Goal: Obtain resource: Download file/media

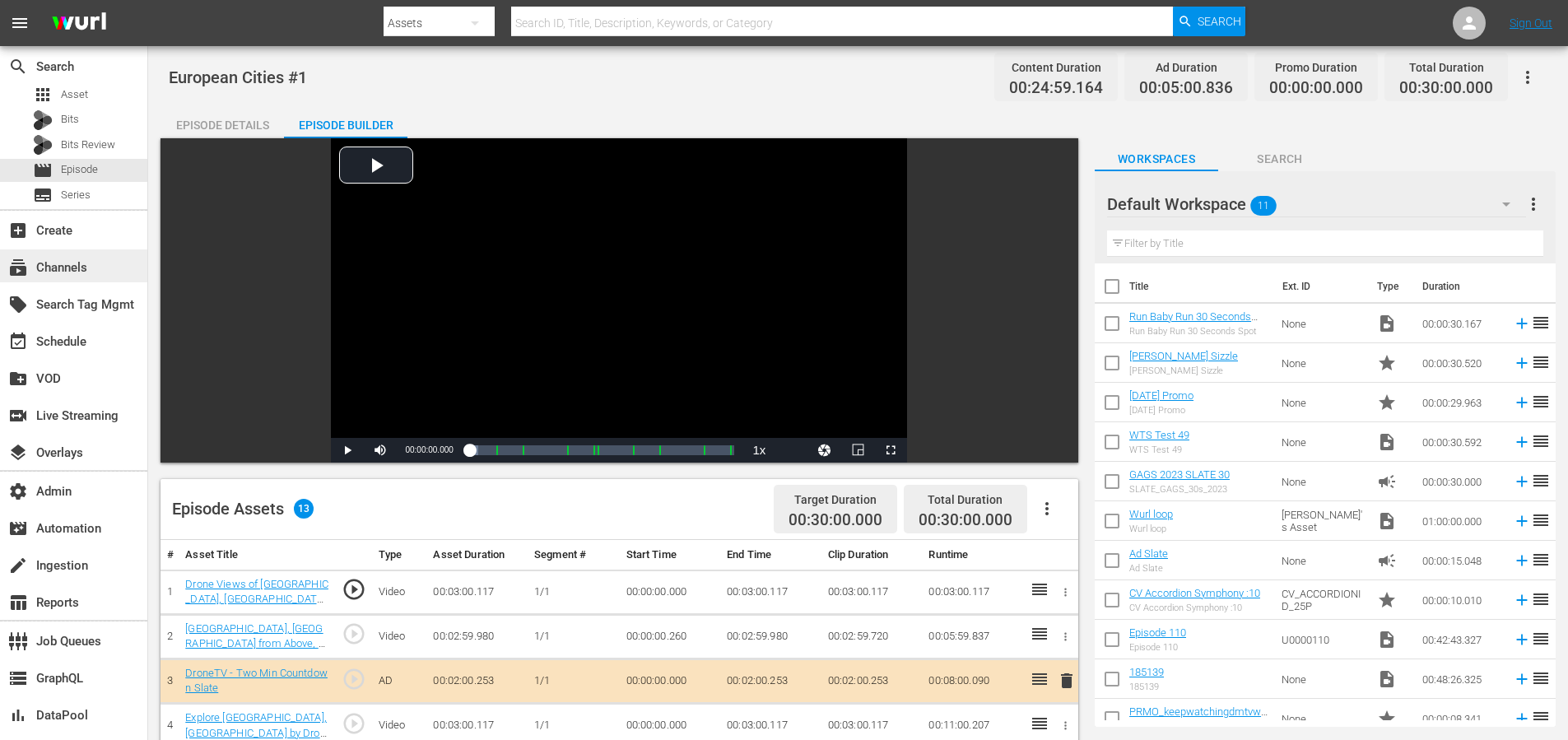
click at [62, 268] on div "subscriptions Channels" at bounding box center [46, 266] width 92 height 15
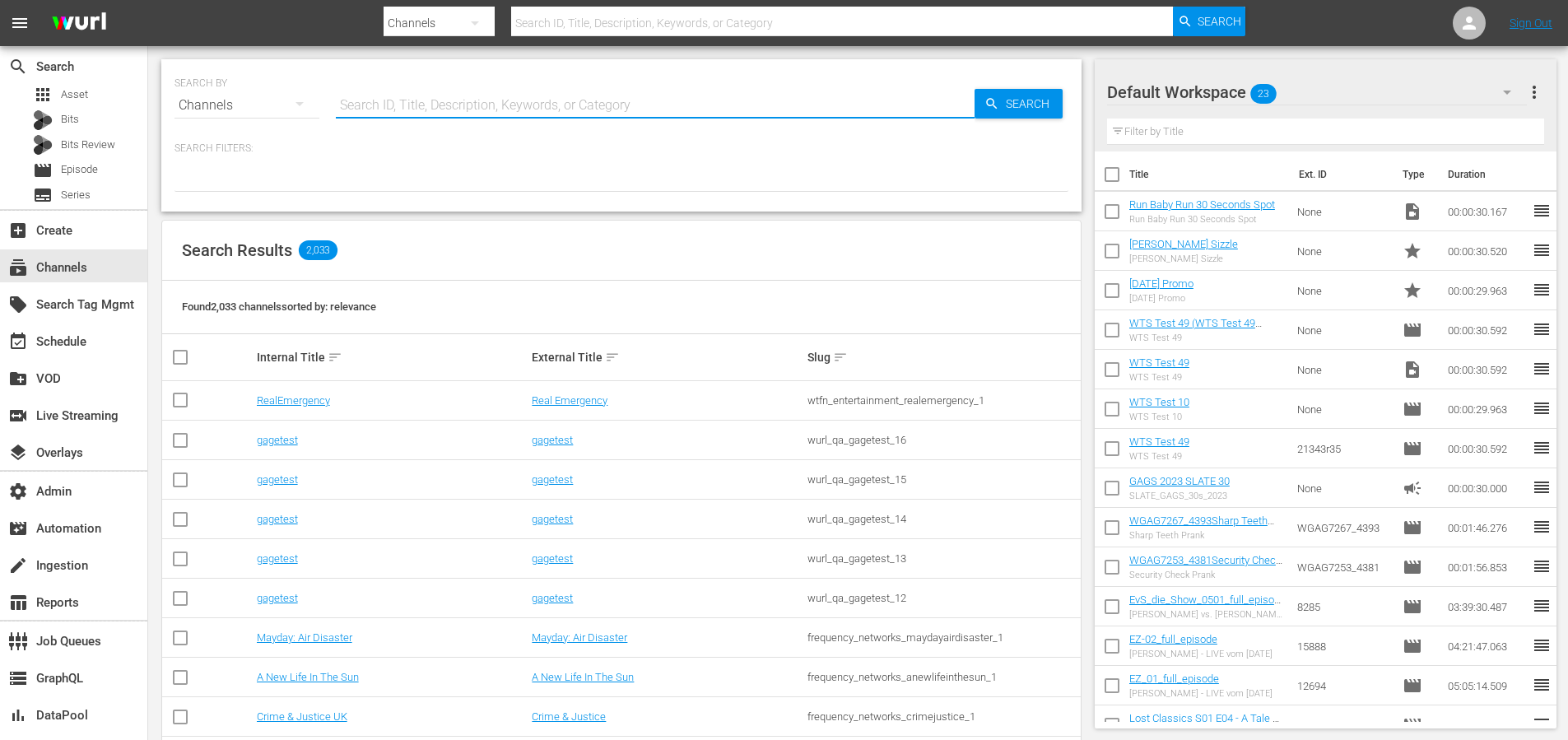
click at [408, 100] on input "text" at bounding box center [655, 105] width 638 height 40
type input "airvuz"
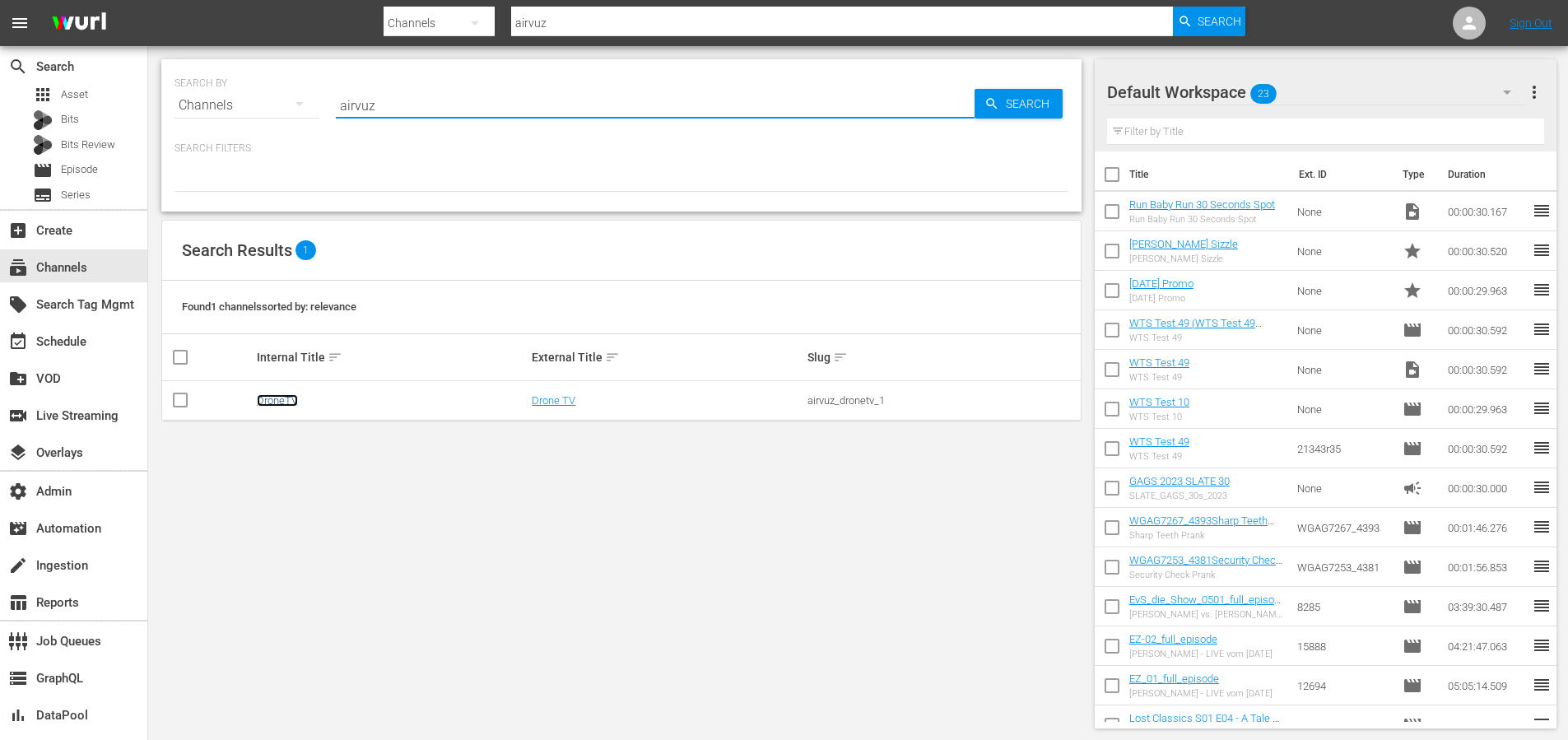
click at [284, 401] on link "DroneTV" at bounding box center [277, 400] width 41 height 12
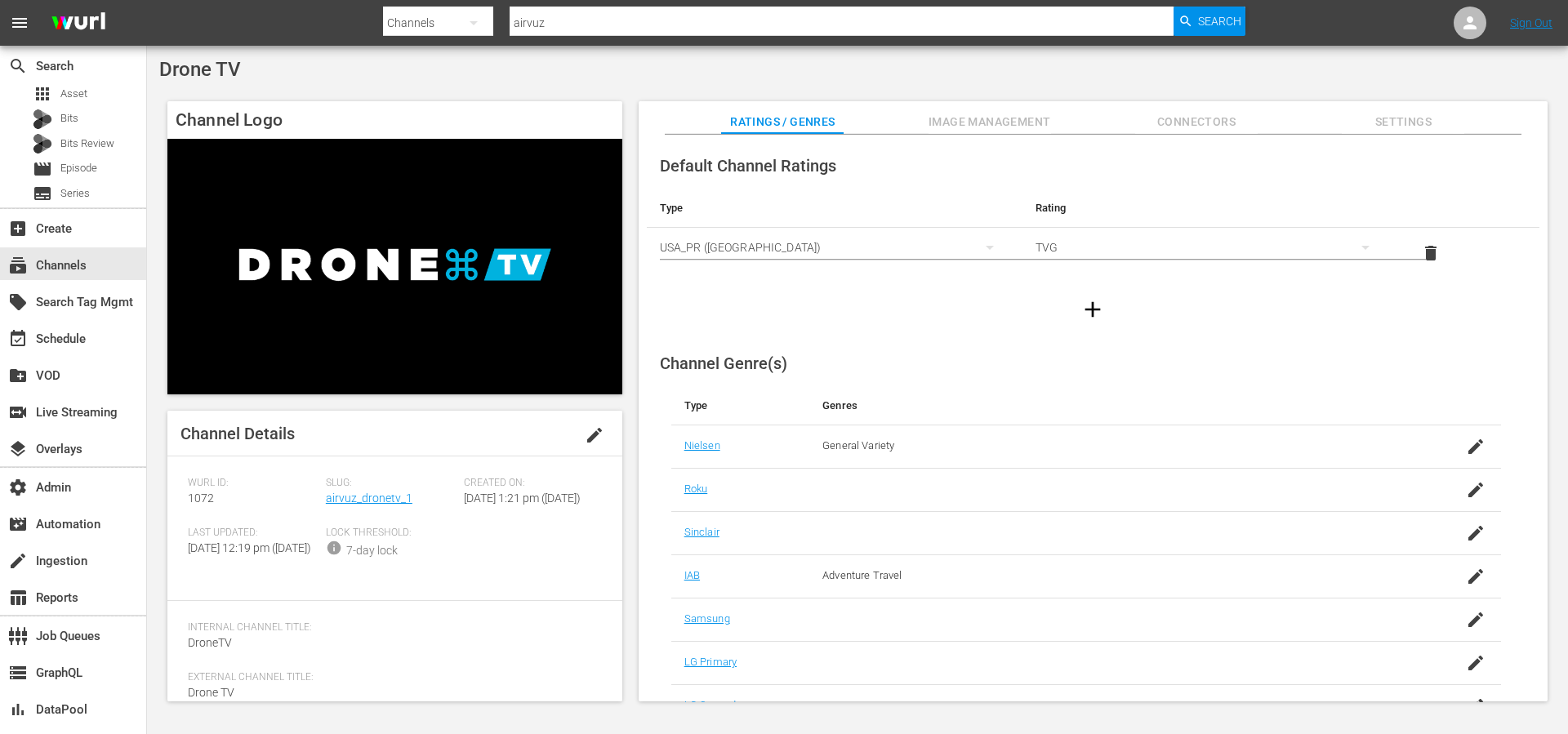
click at [155, 324] on div "Drone TV Channel Logo Channel Details edit [PERSON_NAME] ID: 1072 Slug: airvuz_…" at bounding box center [857, 385] width 1421 height 678
click at [87, 339] on div "event_available Schedule" at bounding box center [45, 337] width 91 height 15
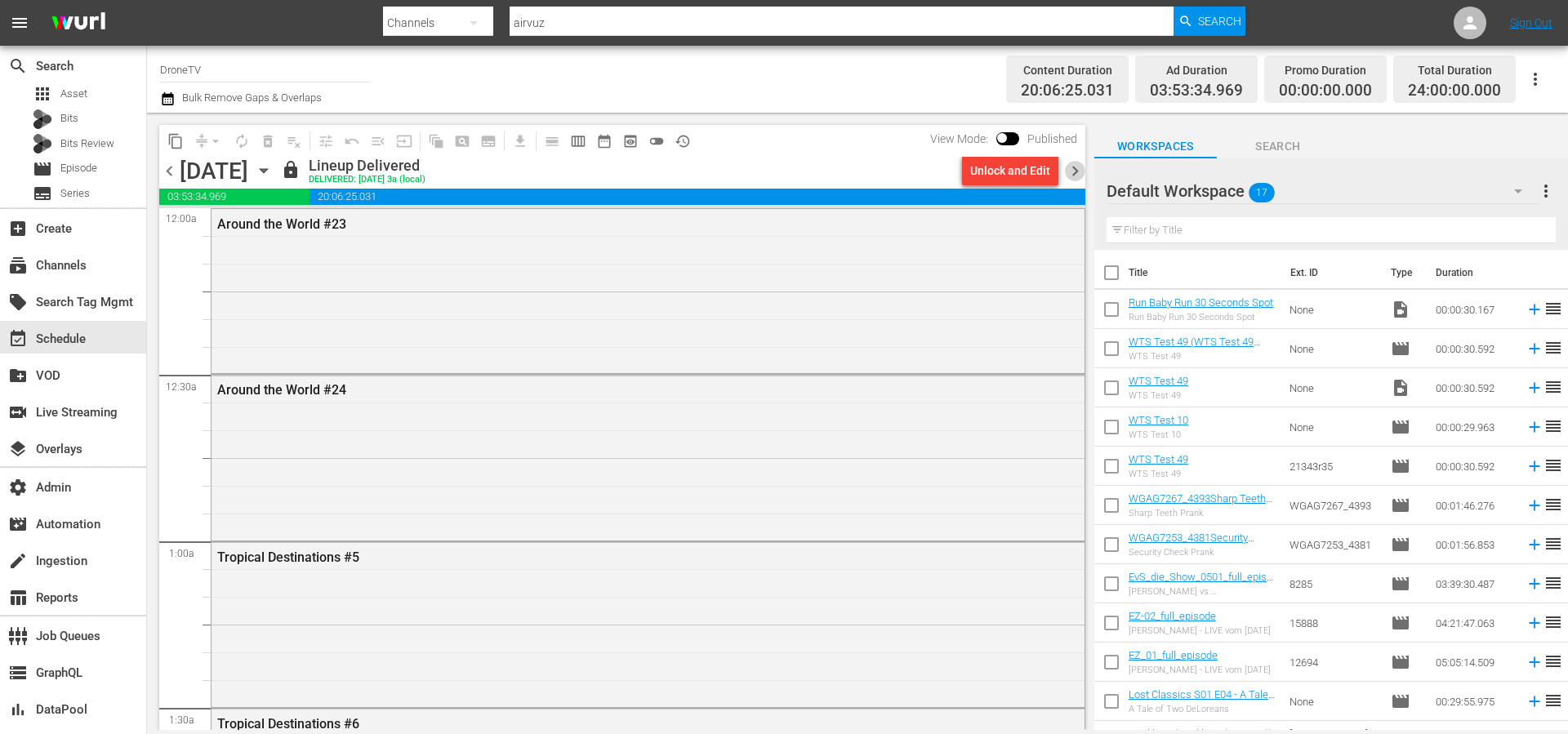
click at [1080, 176] on span "chevron_right" at bounding box center [1075, 171] width 21 height 21
click at [1542, 81] on icon "button" at bounding box center [1535, 79] width 20 height 20
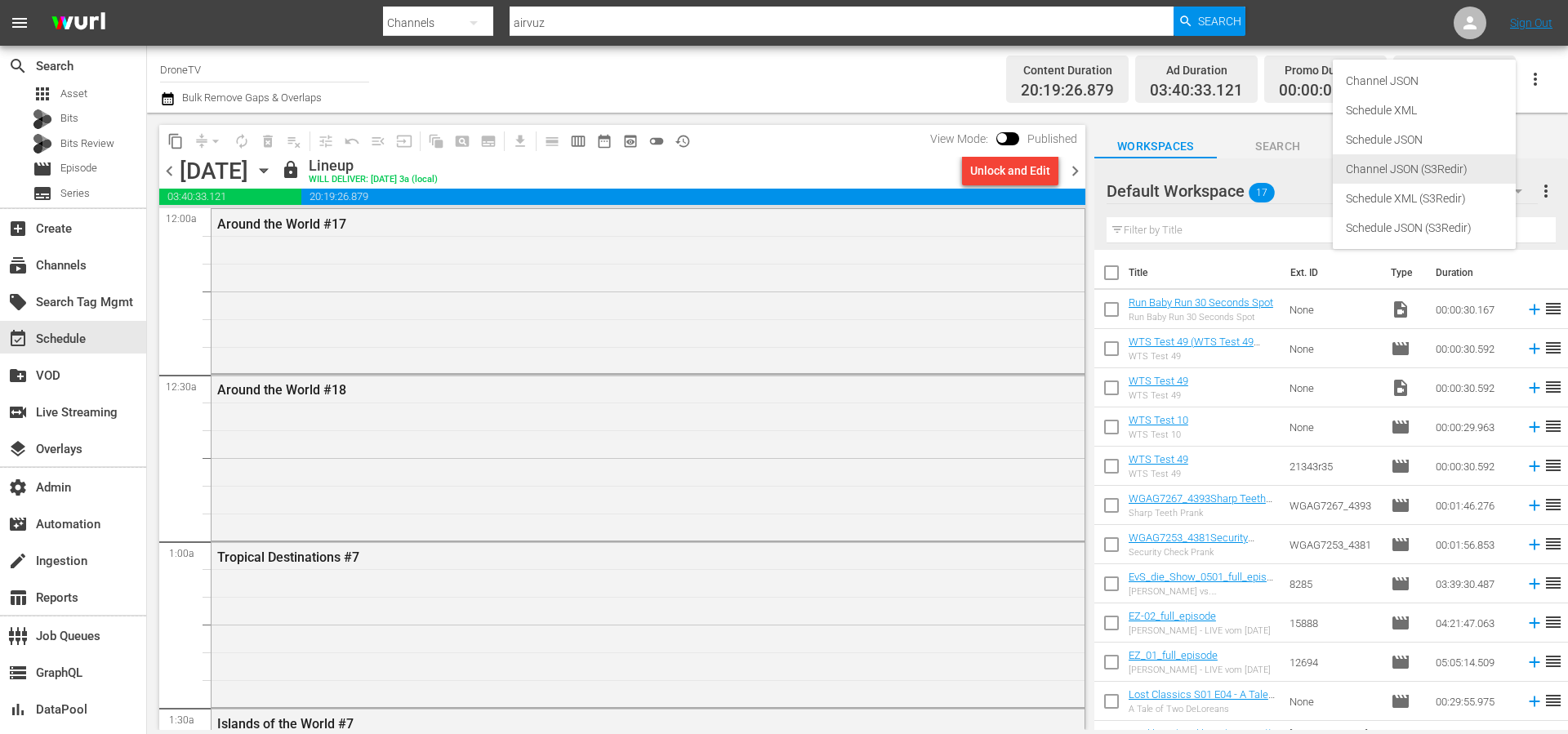
click at [1406, 168] on div "Channel JSON (S3Redir)" at bounding box center [1424, 168] width 157 height 29
click at [1542, 83] on icon "button" at bounding box center [1535, 79] width 20 height 20
click at [1419, 225] on div "Schedule JSON (S3Redir)" at bounding box center [1424, 227] width 157 height 29
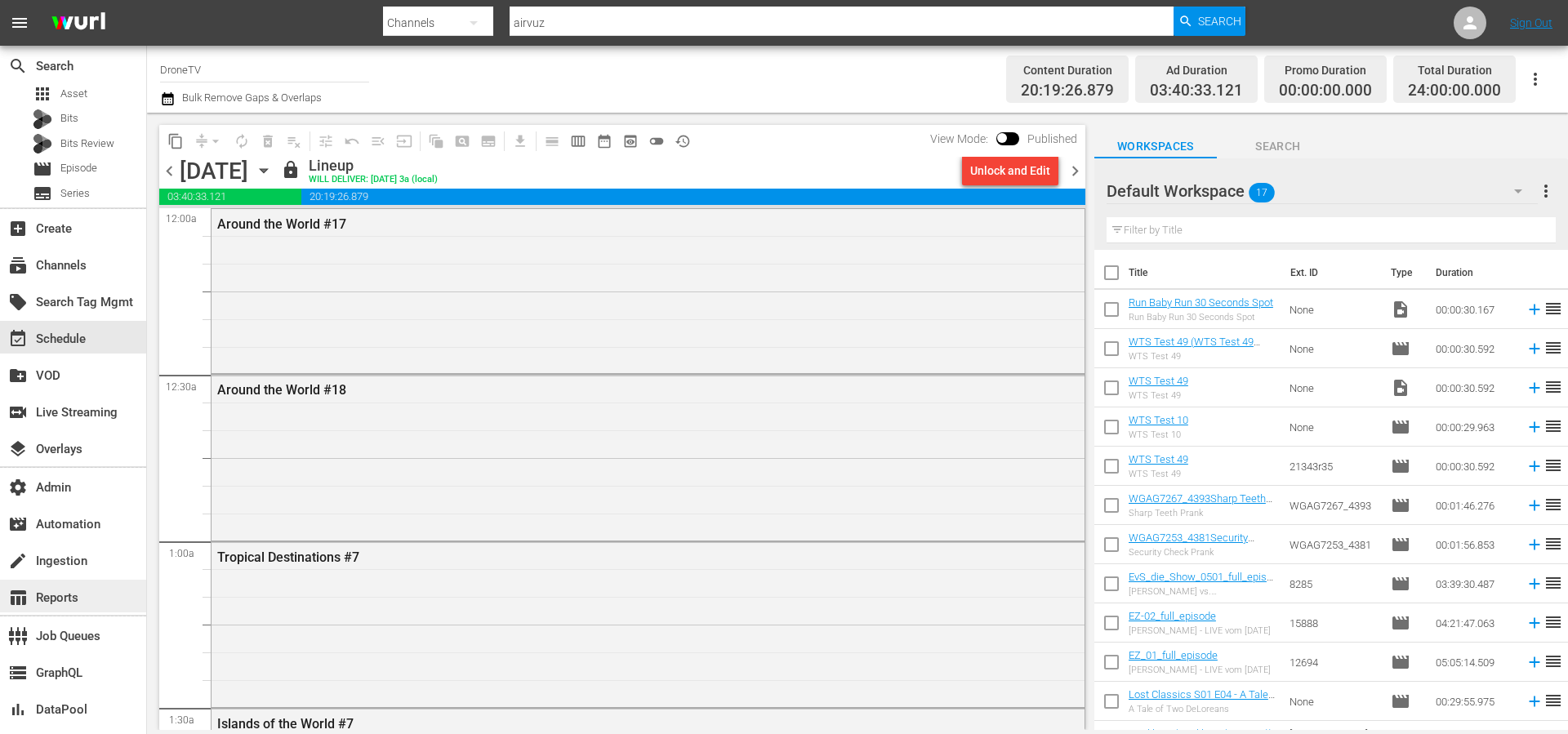
click at [52, 598] on div "table_chart Reports" at bounding box center [45, 596] width 91 height 15
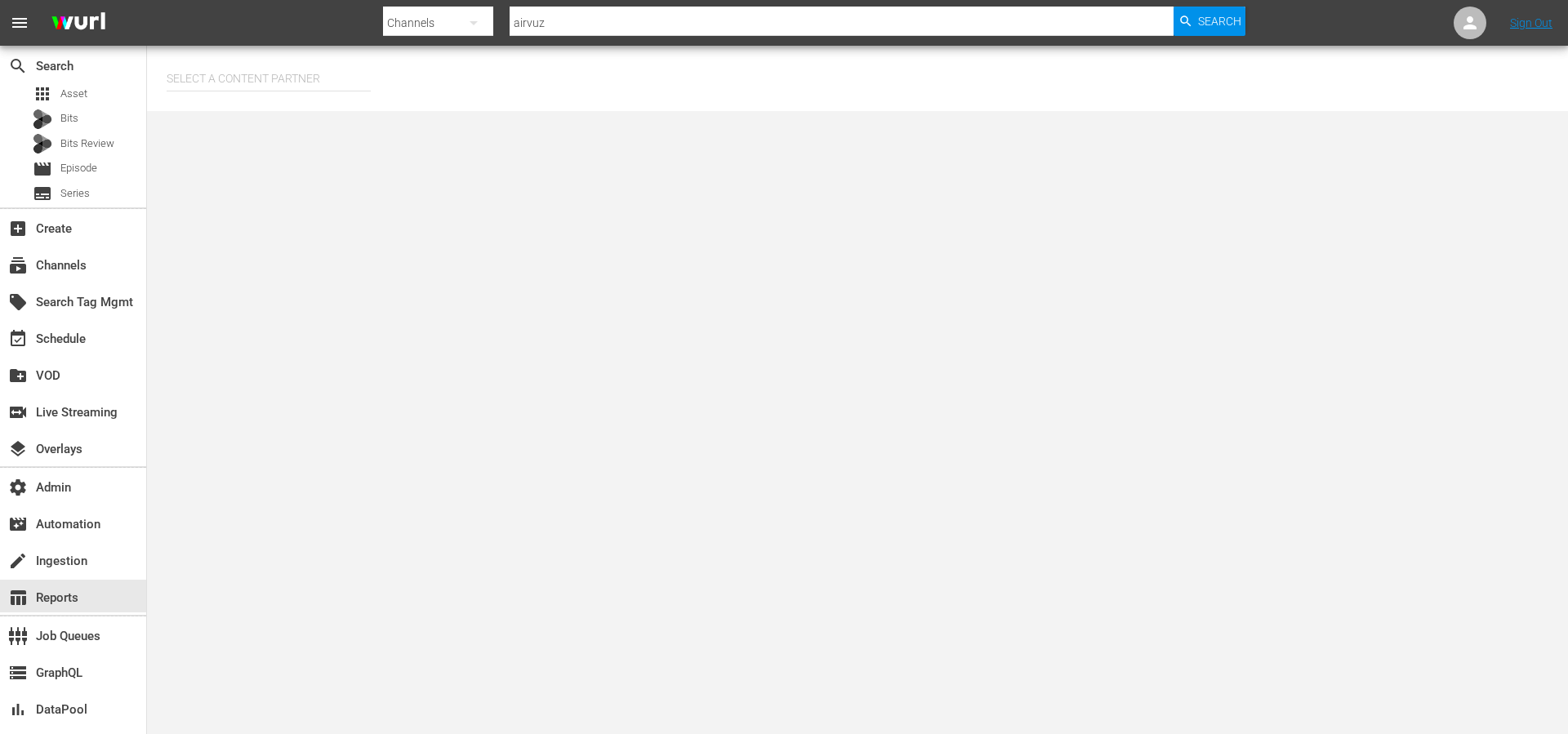
click at [295, 77] on input "text" at bounding box center [268, 78] width 204 height 40
click at [296, 124] on div "AirVuz (250)" at bounding box center [299, 124] width 239 height 40
type input "AirVuz (250)"
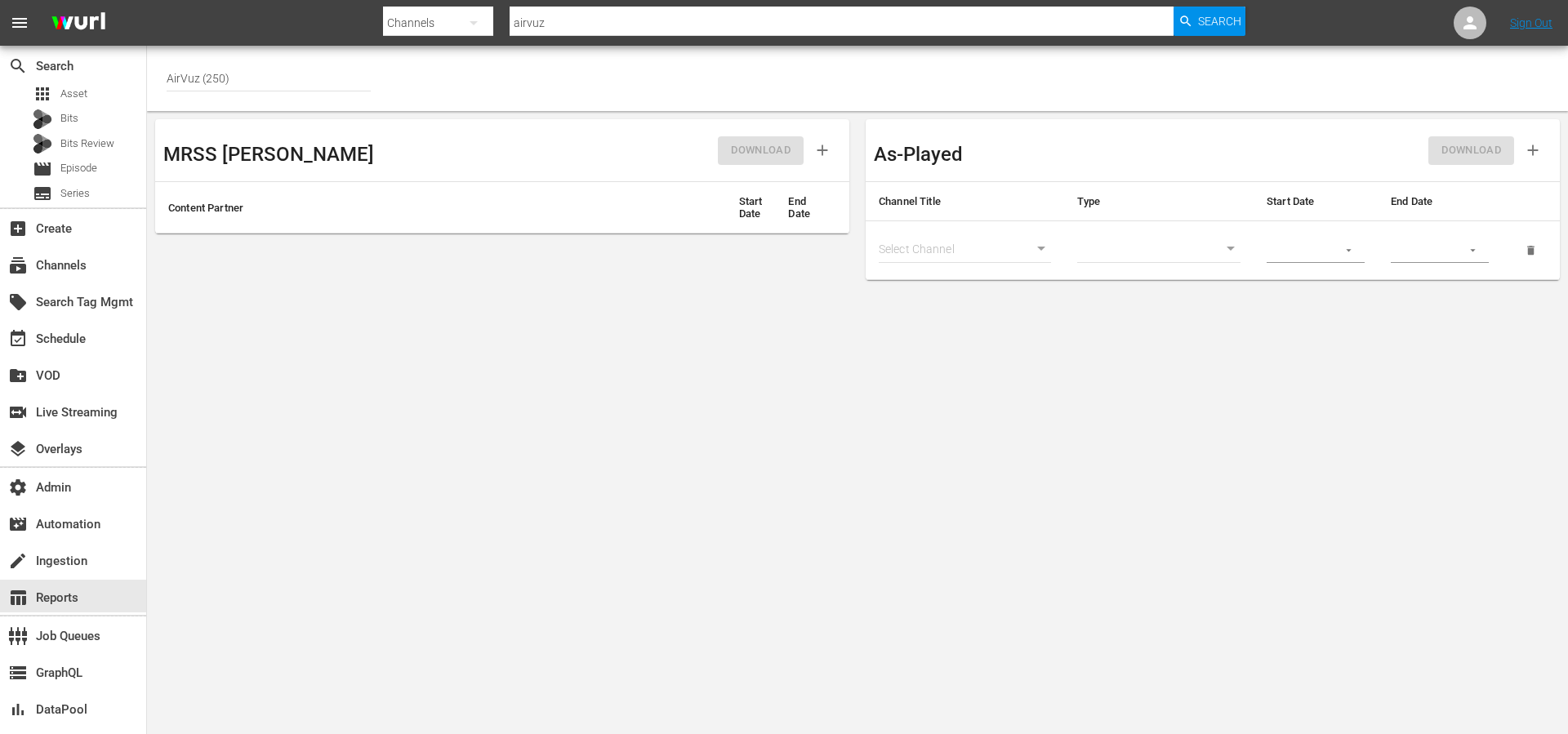
type input "1072"
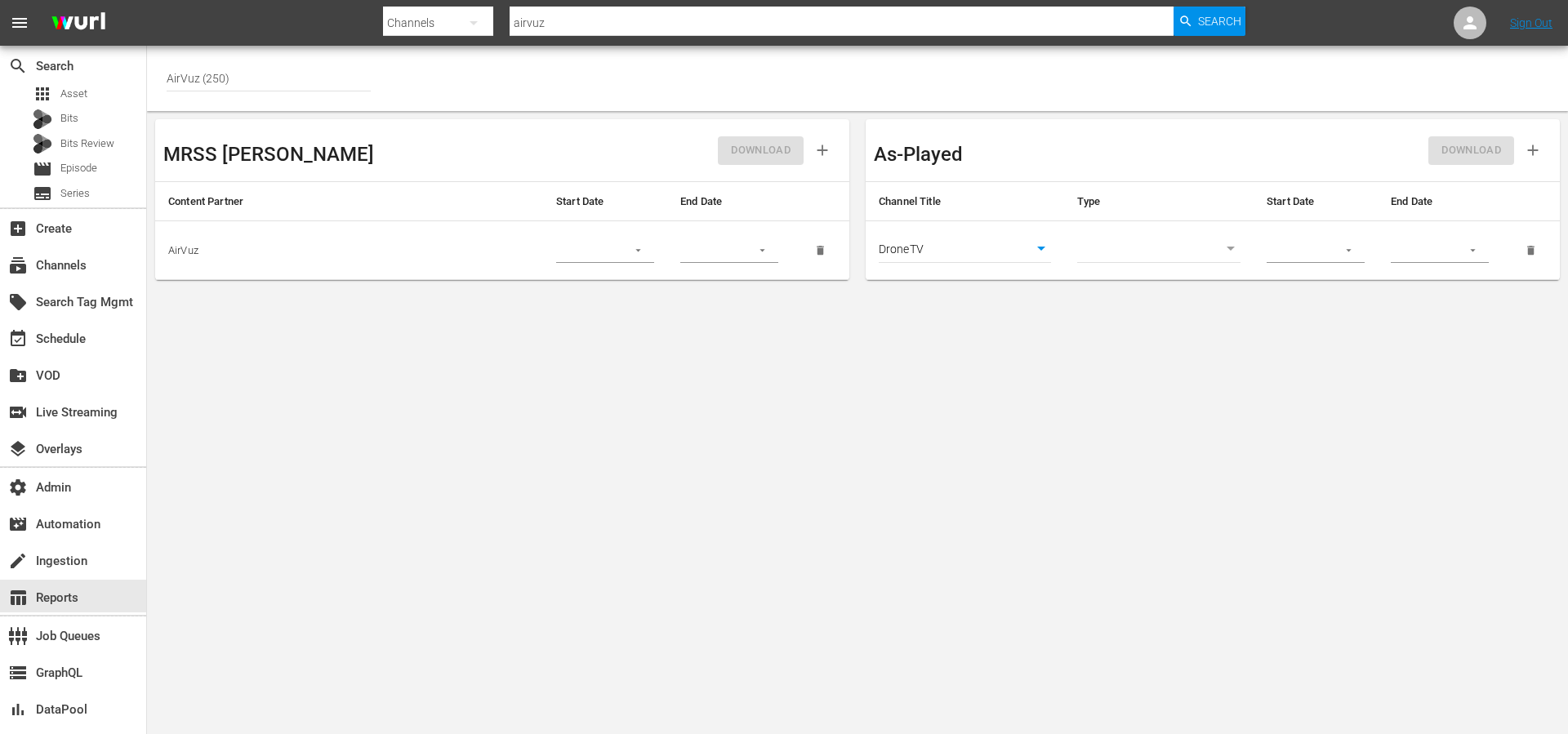
click at [1047, 331] on body "menu Search By Channels Search ID, Title, Description, Keywords, or Category ai…" at bounding box center [784, 367] width 1568 height 734
click at [1017, 249] on body "menu Search By Channels Search ID, Title, Description, Keywords, or Category ai…" at bounding box center [784, 367] width 1568 height 734
click at [1017, 249] on li "DroneTV (1072 - airvuz_dronetv_1)" at bounding box center [981, 250] width 204 height 27
click at [1146, 251] on body "menu Search By Channels Search ID, Title, Description, Keywords, or Category ai…" at bounding box center [784, 367] width 1568 height 734
click at [1142, 276] on li "Episode" at bounding box center [1159, 277] width 164 height 27
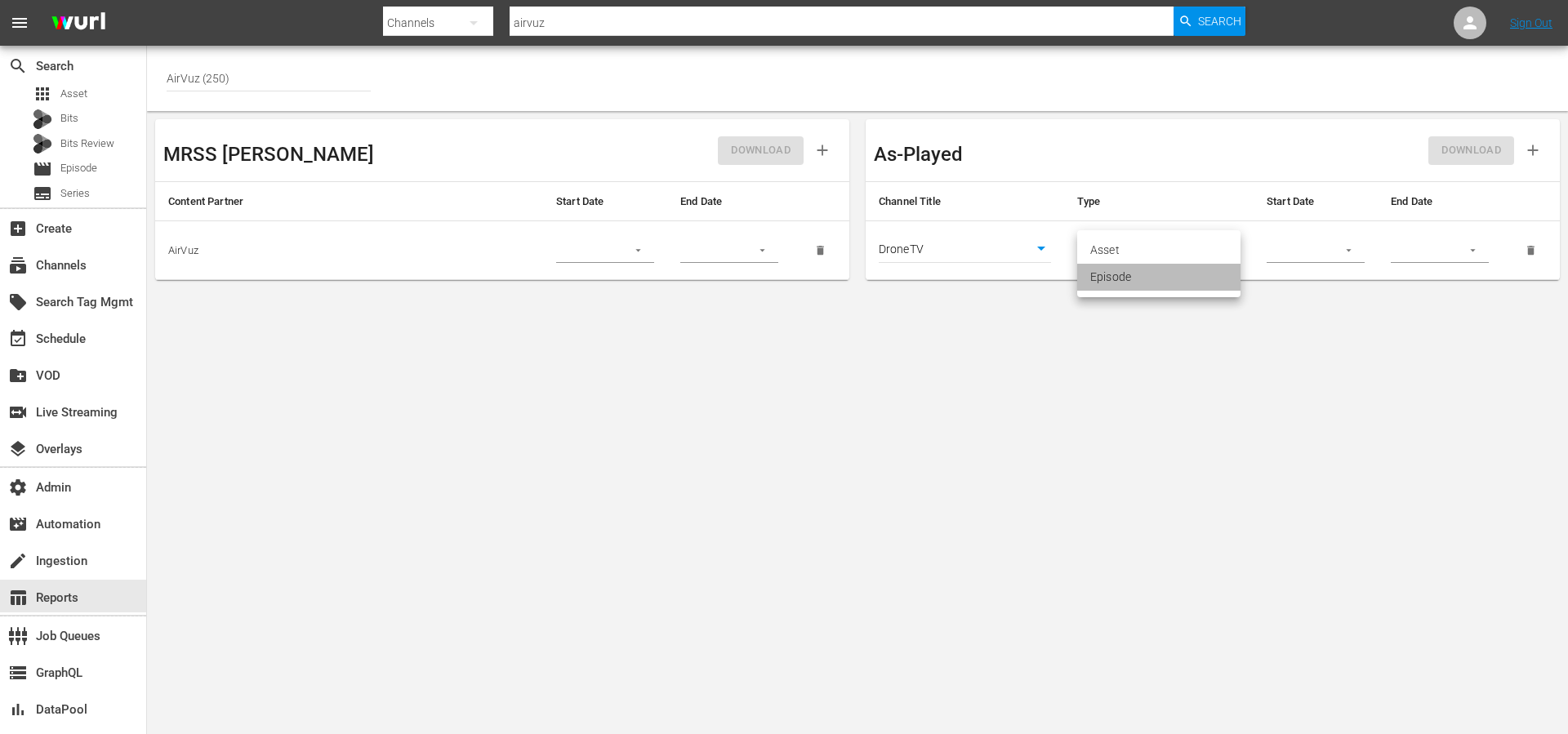
type input "episode"
click at [1299, 246] on input "text" at bounding box center [1296, 250] width 59 height 24
click at [1352, 247] on icon "button" at bounding box center [1348, 249] width 12 height 12
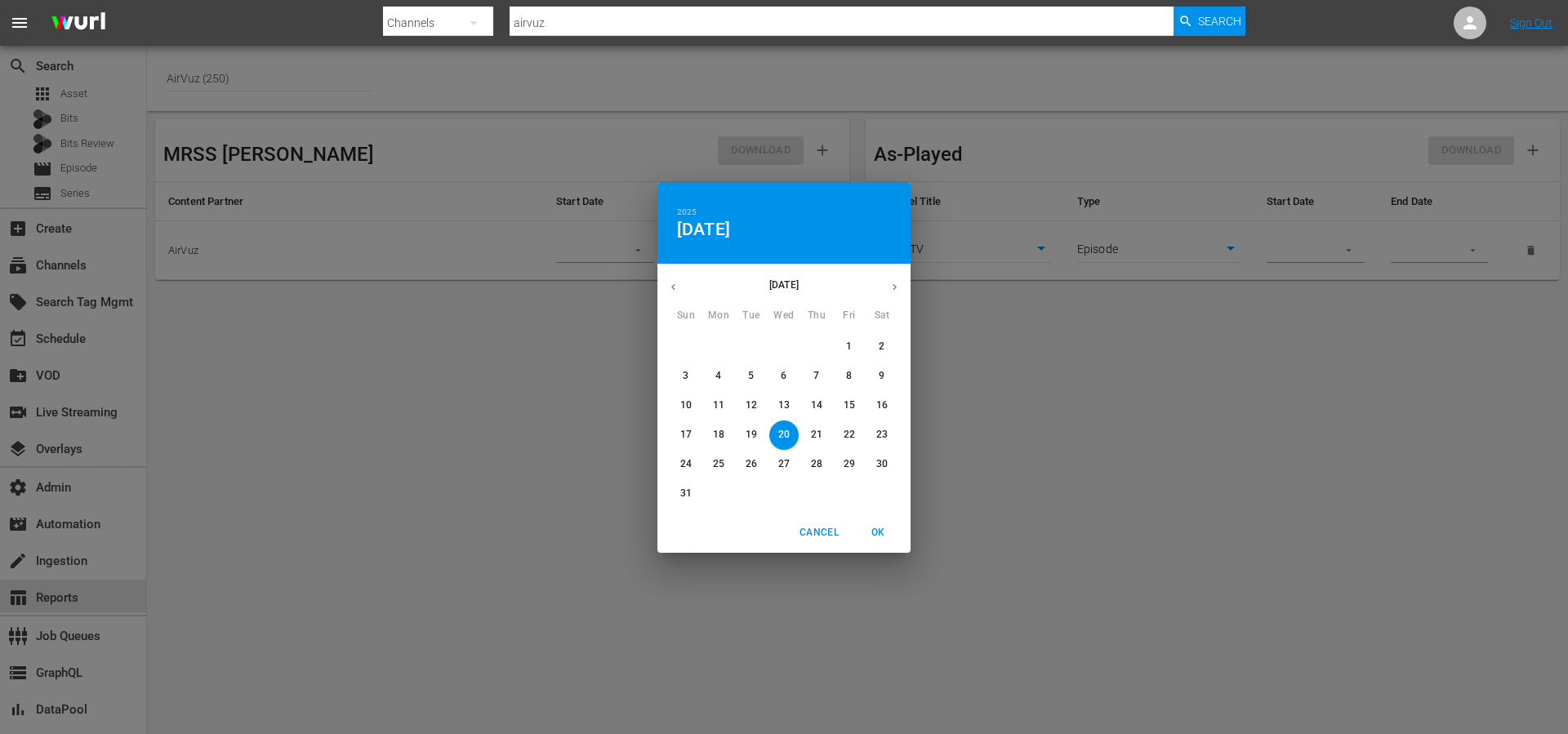
click at [812, 437] on p "21" at bounding box center [817, 435] width 11 height 14
click at [874, 531] on span "OK" at bounding box center [878, 533] width 40 height 17
type input "[DATE]"
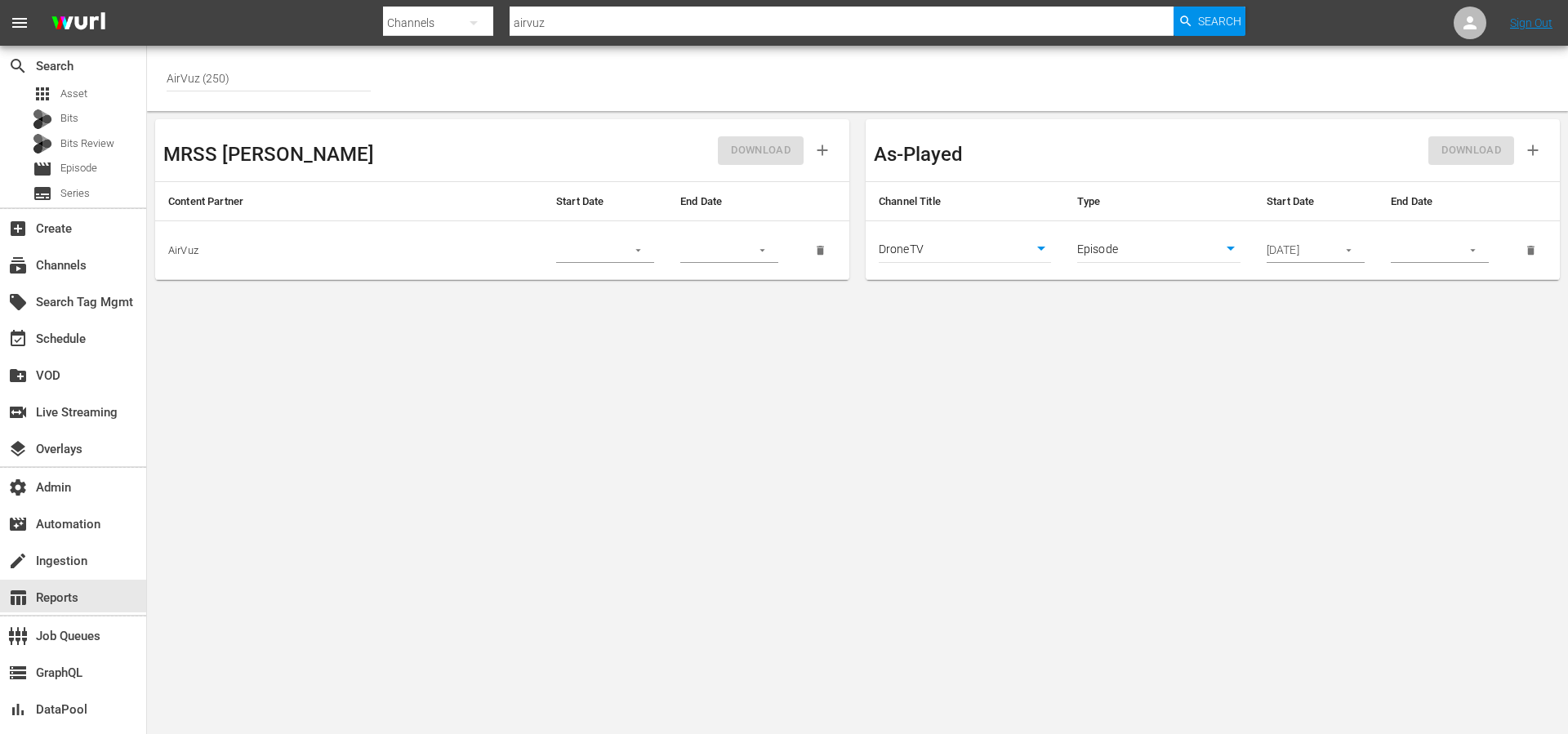
click at [1440, 250] on input "text" at bounding box center [1420, 250] width 59 height 24
click at [1469, 252] on icon "button" at bounding box center [1472, 249] width 12 height 12
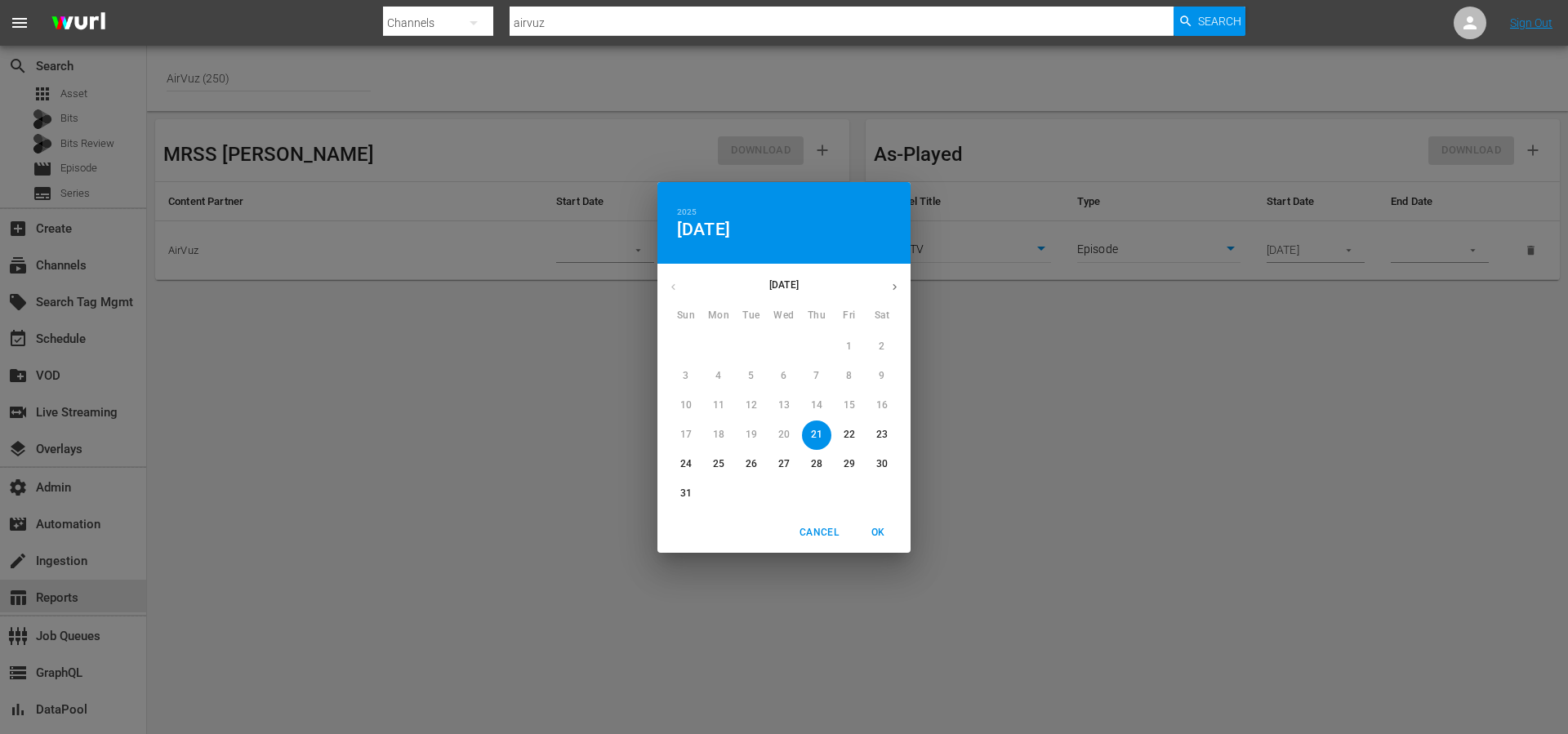
click at [811, 435] on p "21" at bounding box center [817, 435] width 11 height 14
click at [817, 435] on p "21" at bounding box center [817, 435] width 11 height 14
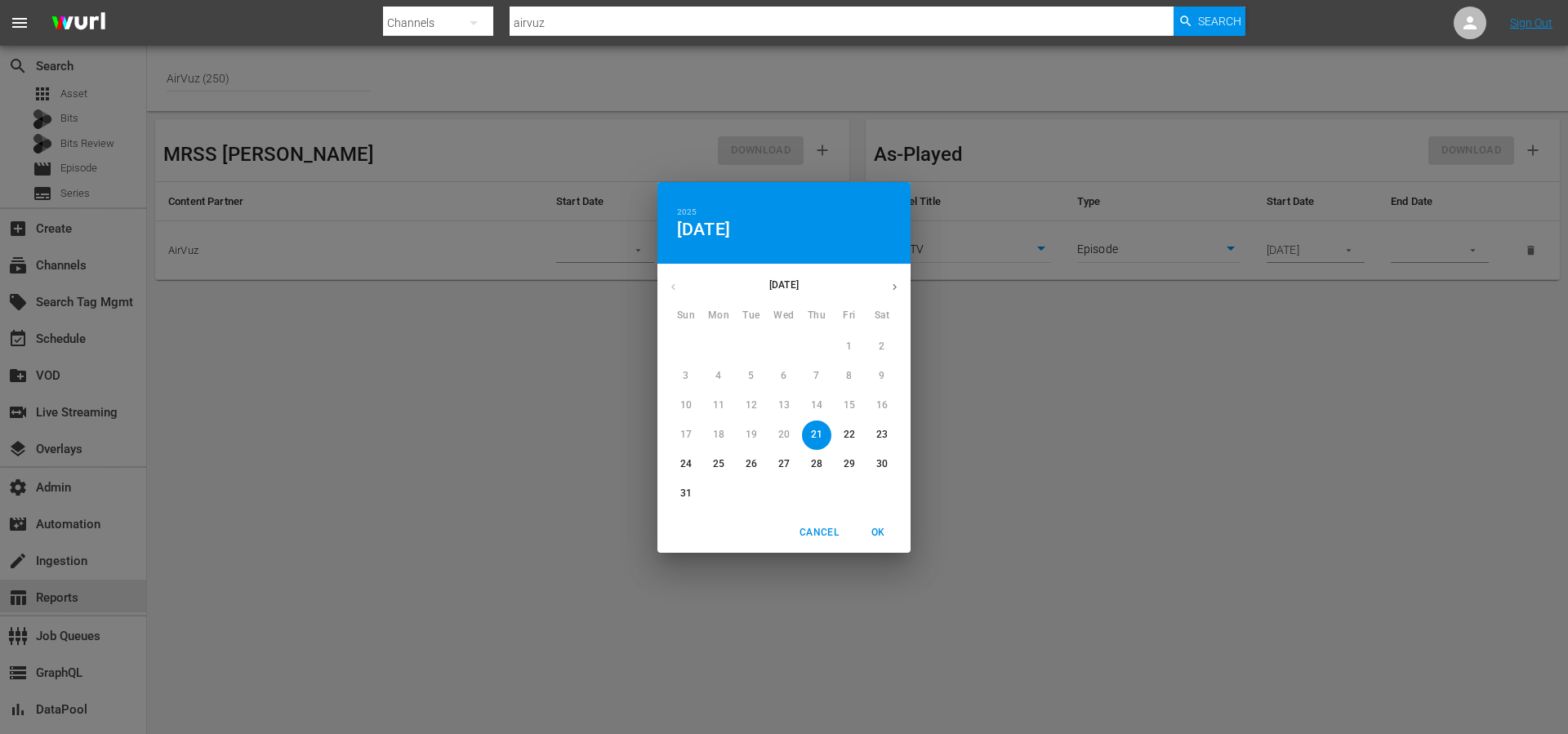
click at [853, 434] on p "22" at bounding box center [849, 435] width 11 height 14
click at [880, 534] on span "OK" at bounding box center [878, 533] width 40 height 17
type input "[DATE]"
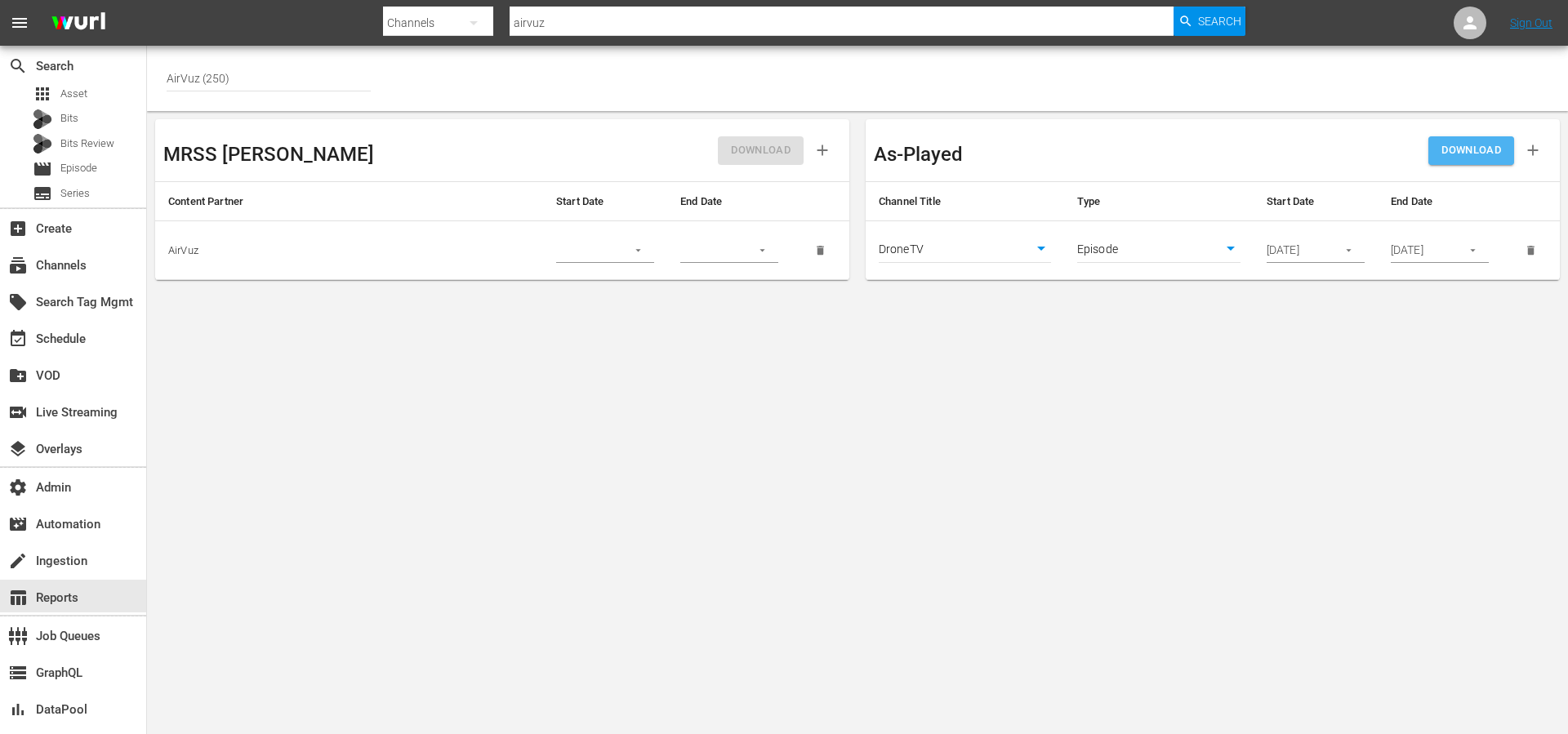
click at [1469, 149] on span "DOWNLOAD" at bounding box center [1470, 151] width 59 height 19
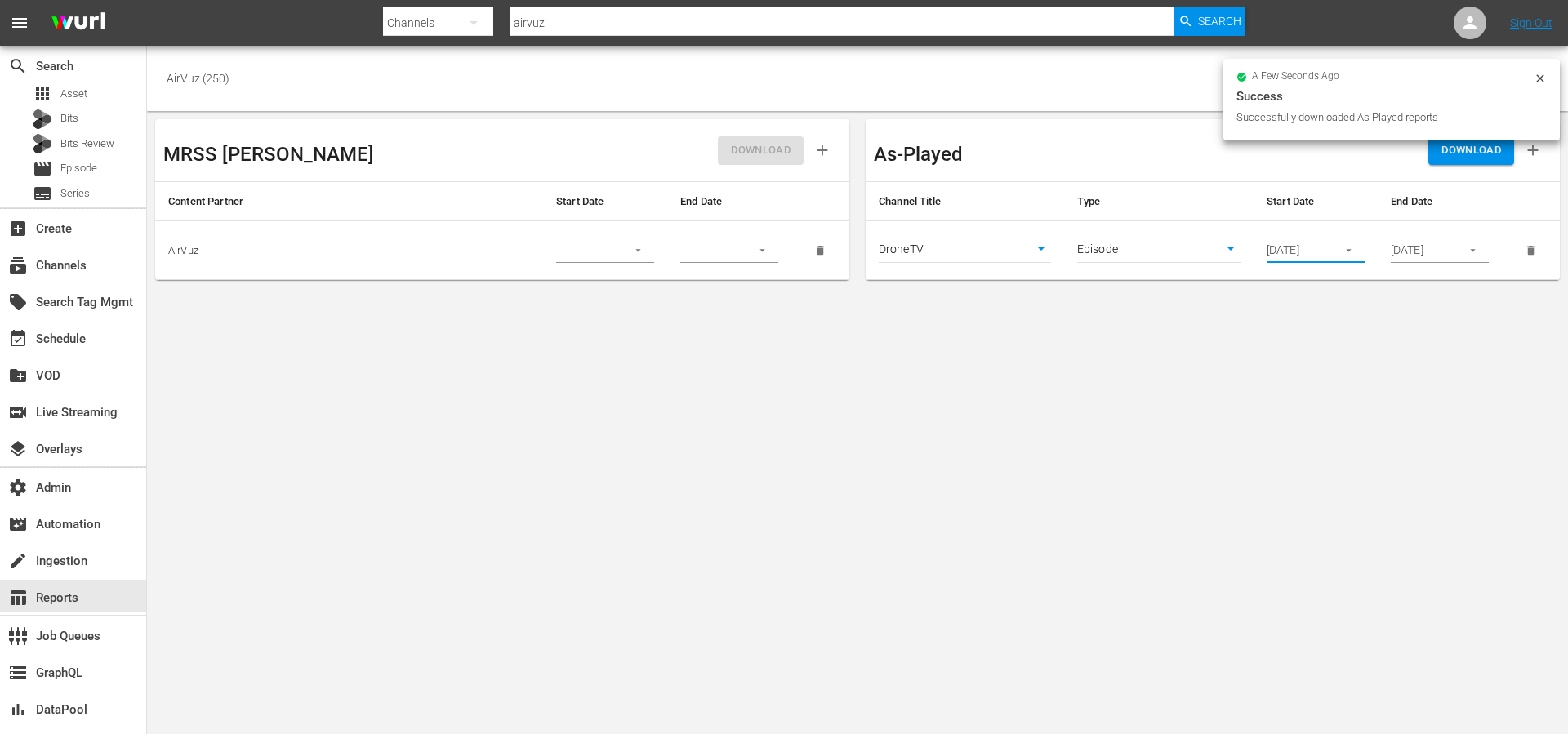
click at [1318, 249] on input "[DATE]" at bounding box center [1296, 250] width 59 height 24
click at [1353, 250] on icon "button" at bounding box center [1348, 249] width 12 height 12
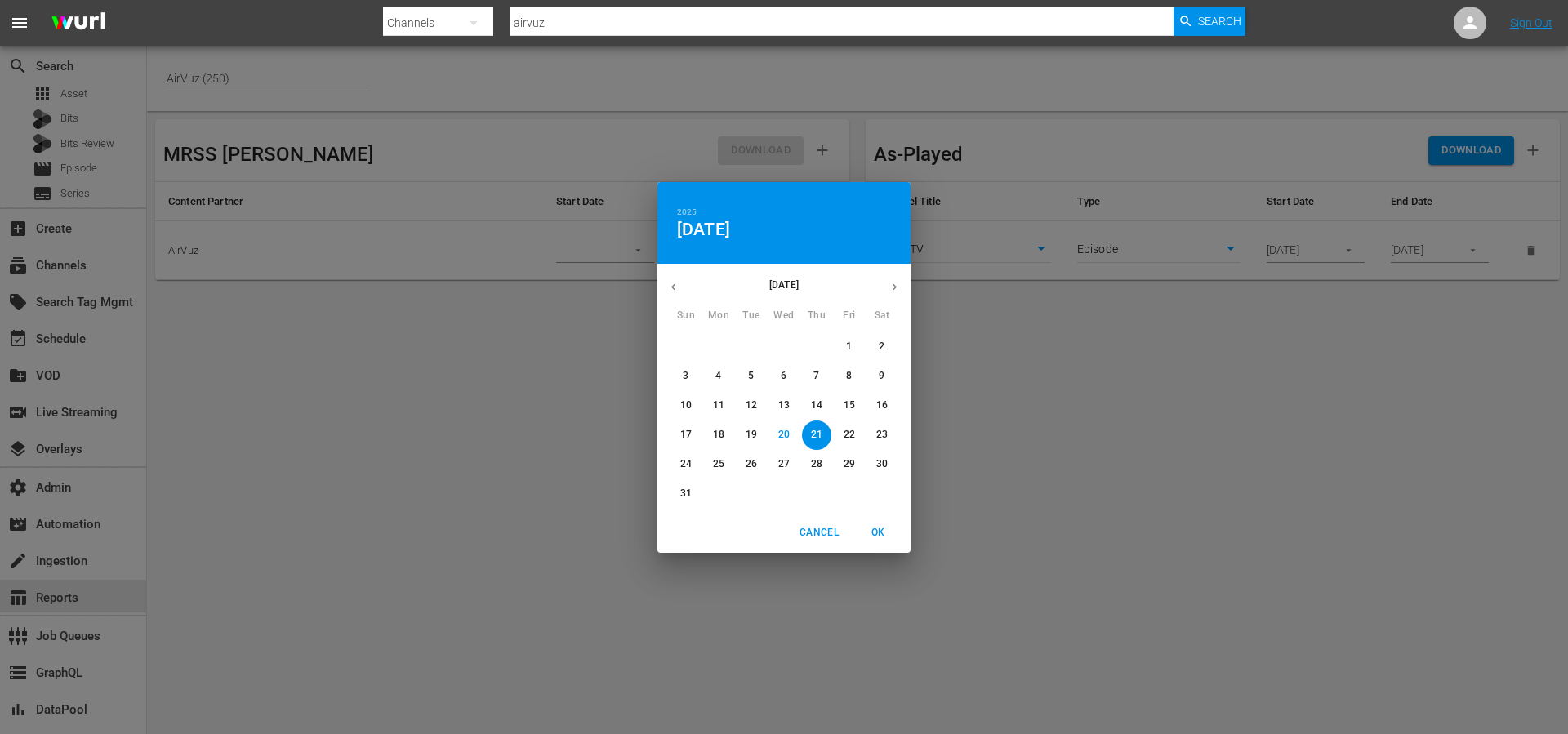
click at [721, 408] on p "11" at bounding box center [718, 405] width 11 height 14
click at [879, 531] on span "OK" at bounding box center [878, 533] width 40 height 17
type input "[DATE]"
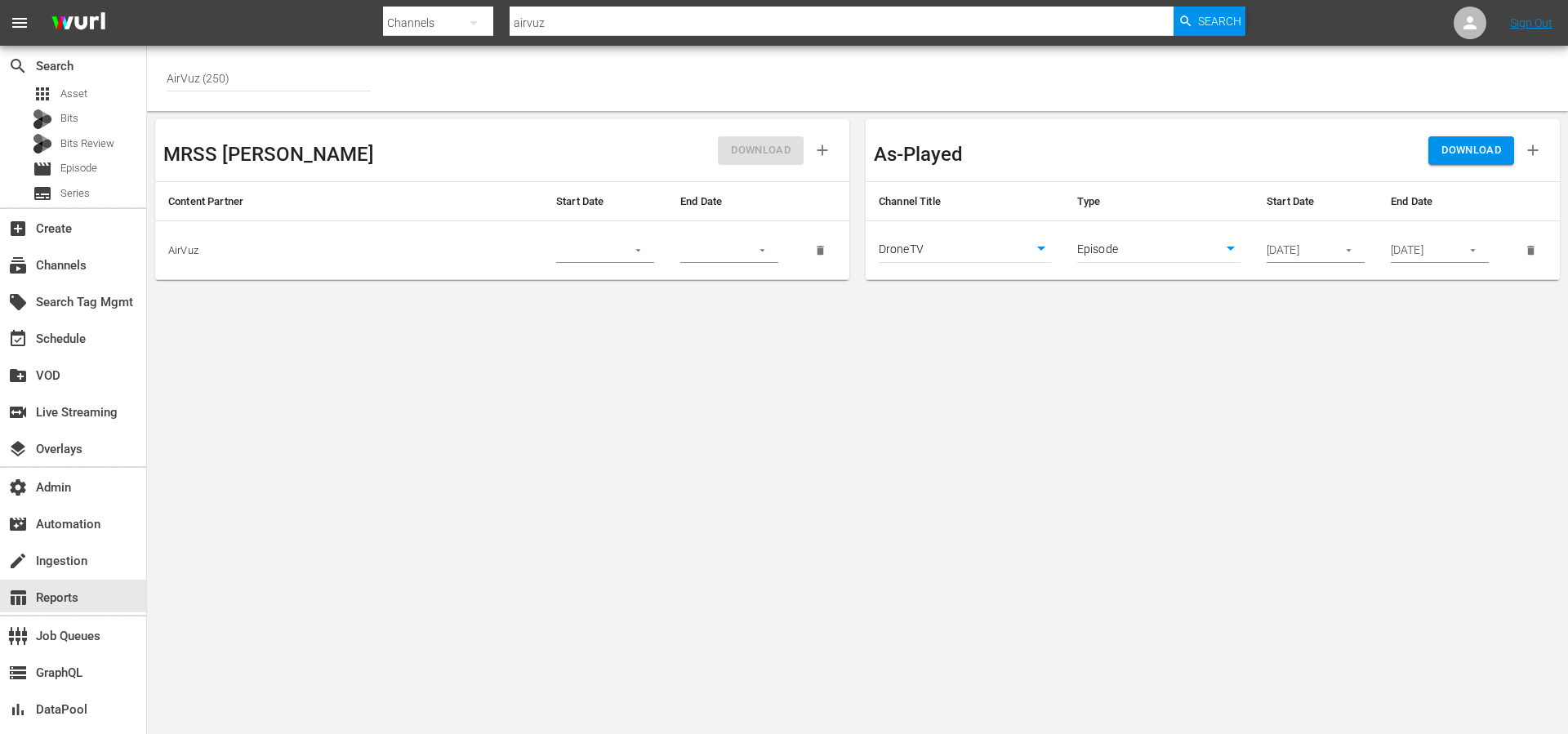
click at [1438, 245] on input "[DATE]" at bounding box center [1420, 250] width 59 height 24
click at [1470, 249] on icon "button" at bounding box center [1472, 249] width 12 height 12
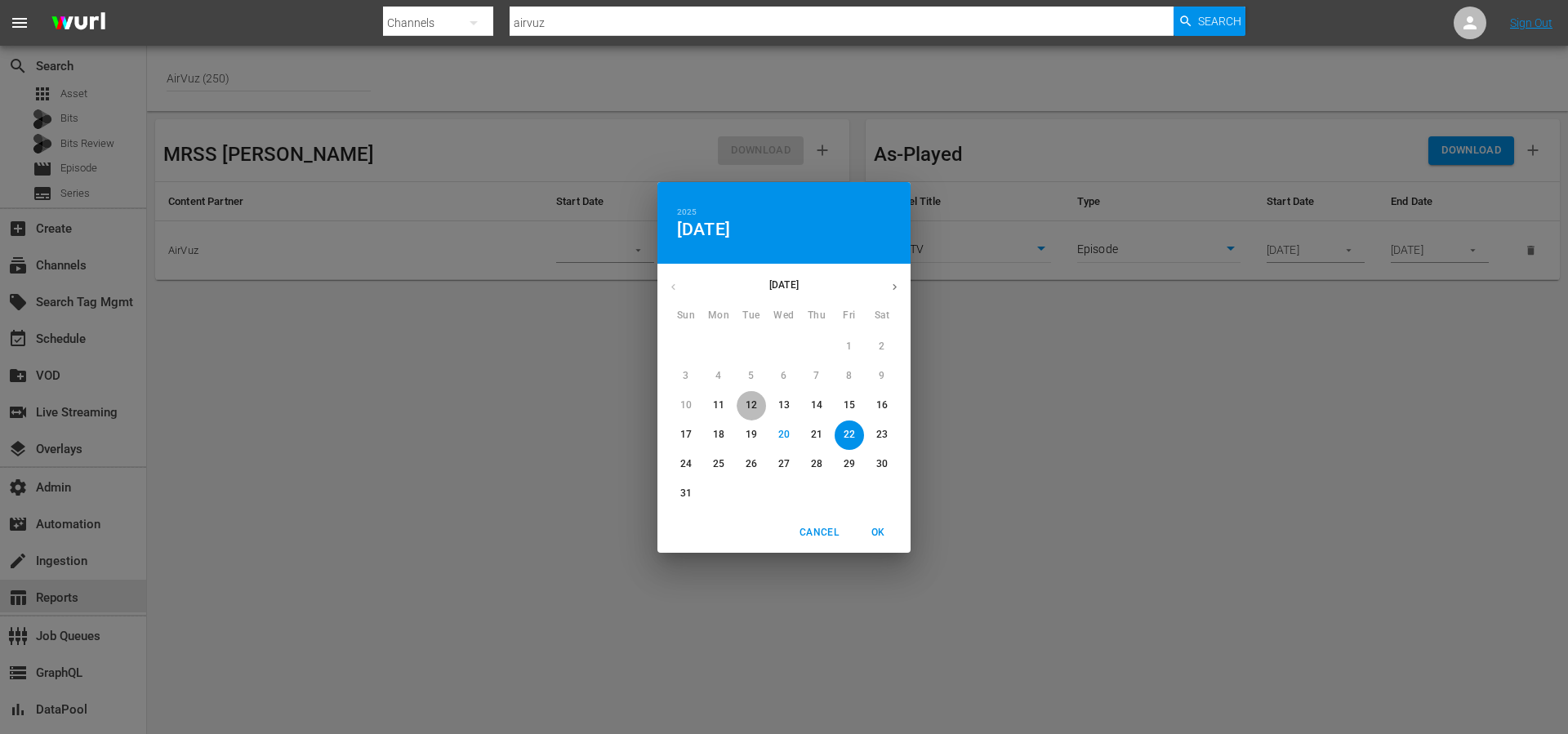
click at [758, 410] on span "12" at bounding box center [751, 405] width 29 height 14
click at [899, 543] on button "OK" at bounding box center [878, 533] width 53 height 27
type input "[DATE]"
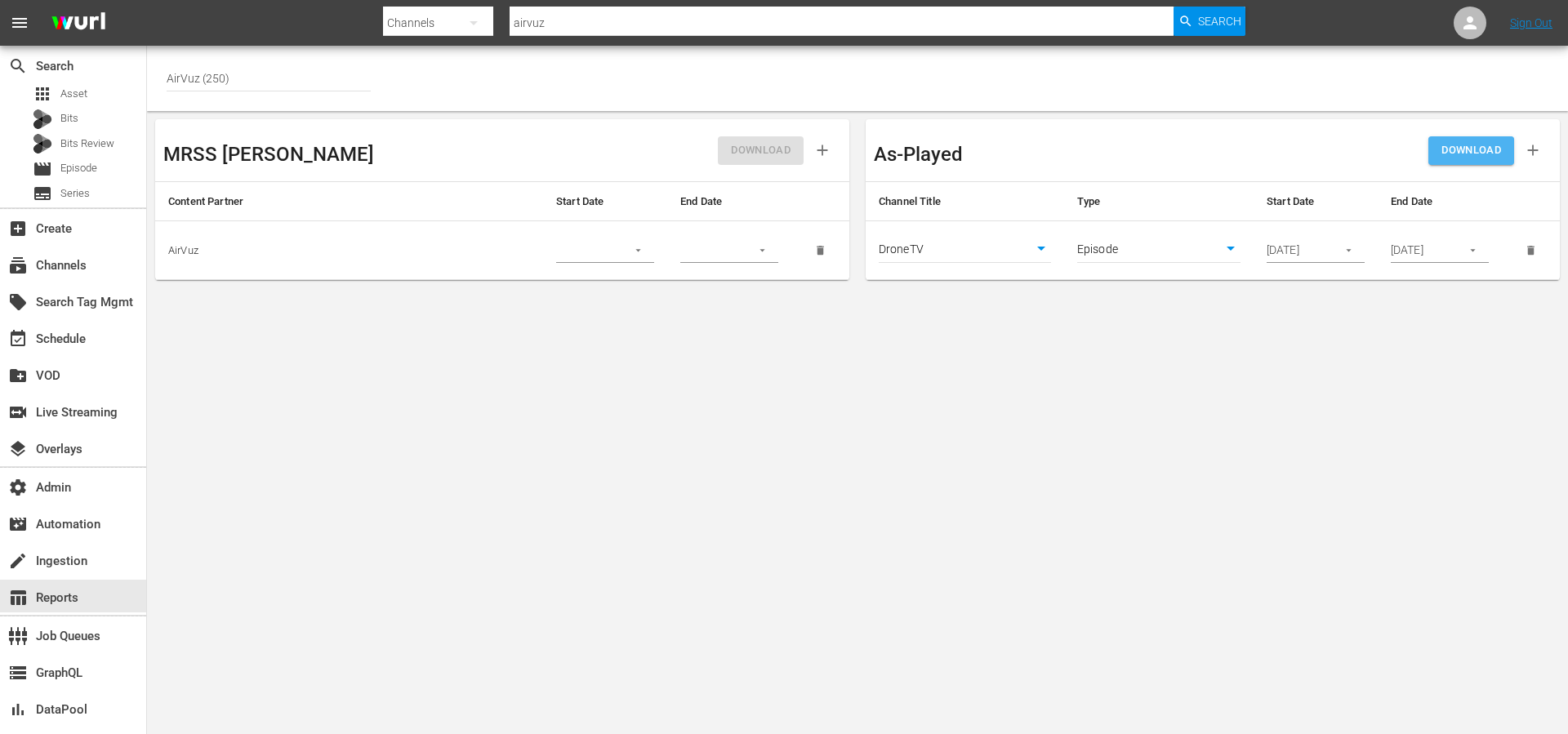
click at [1448, 154] on span "DOWNLOAD" at bounding box center [1470, 151] width 59 height 19
